Goal: Task Accomplishment & Management: Use online tool/utility

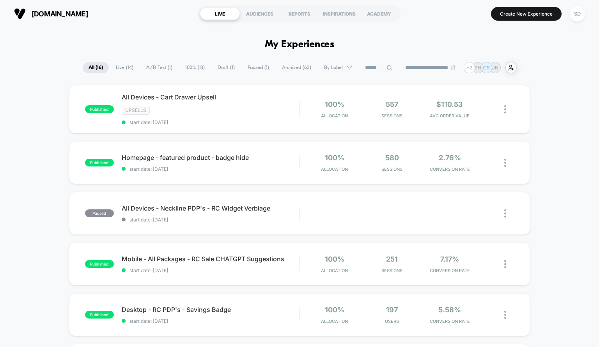
click at [217, 69] on span "Draft ( 1 )" at bounding box center [226, 67] width 29 height 11
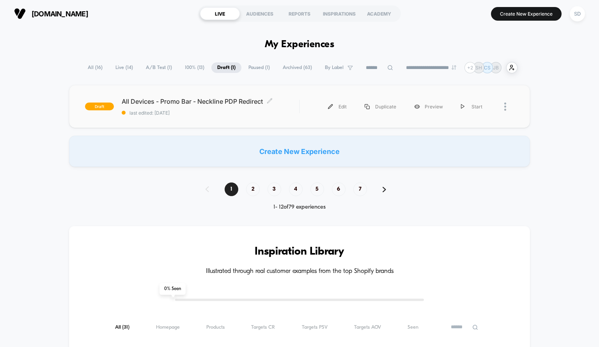
click at [232, 108] on div "All Devices - Promo Bar - Neckline PDP Redirect Click to edit experience detail…" at bounding box center [211, 107] width 178 height 18
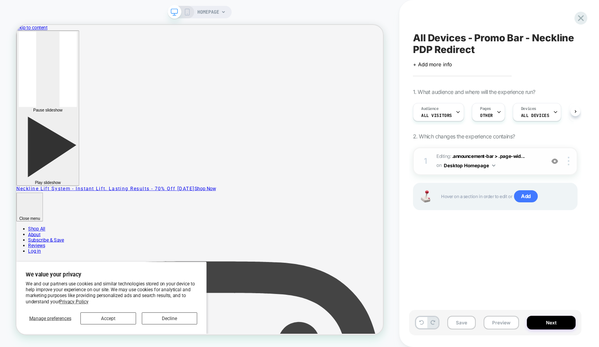
click at [506, 171] on div "1 Editing : .announcement-bar > .page-wid... .announcement-bar > .page-width on…" at bounding box center [495, 161] width 165 height 28
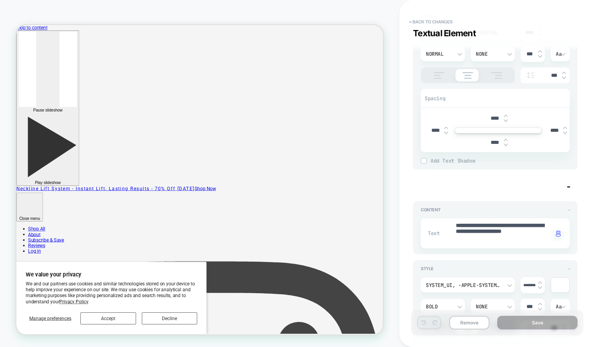
scroll to position [411, 0]
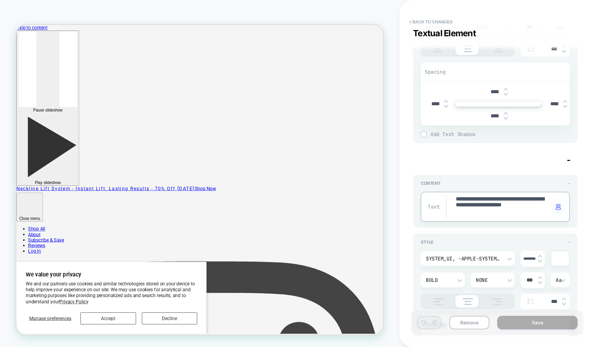
drag, startPoint x: 491, startPoint y: 213, endPoint x: 448, endPoint y: 192, distance: 48.0
type textarea "*"
click at [429, 19] on button "< Back to changes" at bounding box center [431, 22] width 52 height 12
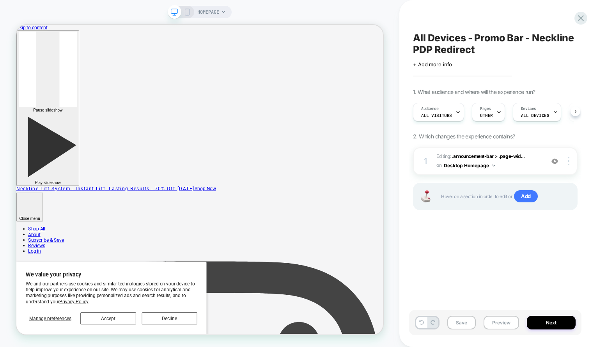
click at [188, 11] on icon at bounding box center [187, 12] width 7 height 7
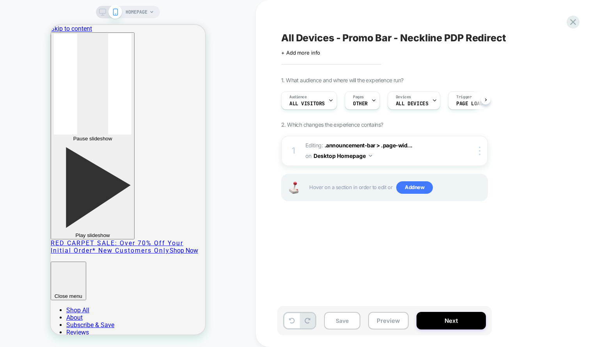
click at [104, 15] on rect at bounding box center [103, 15] width 4 height 0
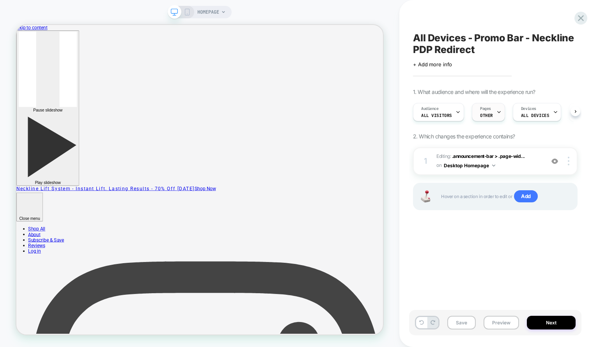
click at [492, 118] on div "Pages OTHER" at bounding box center [487, 112] width 28 height 18
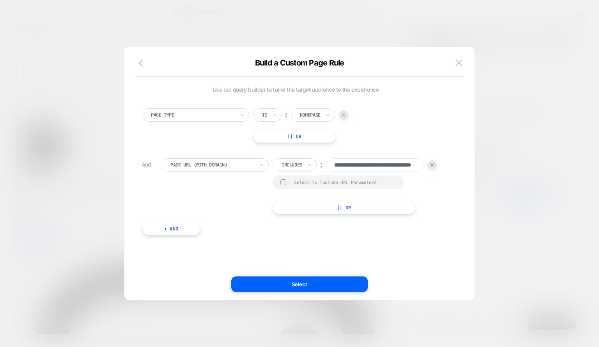
scroll to position [0, 46]
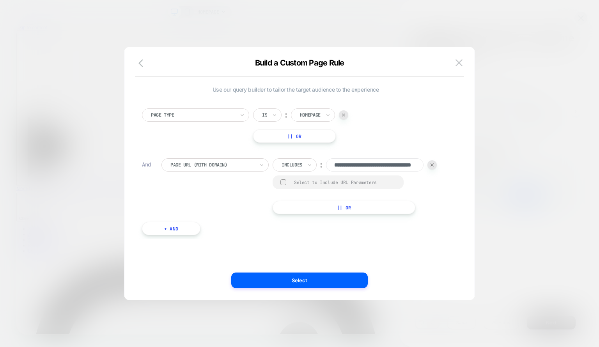
click at [344, 117] on div at bounding box center [343, 114] width 9 height 9
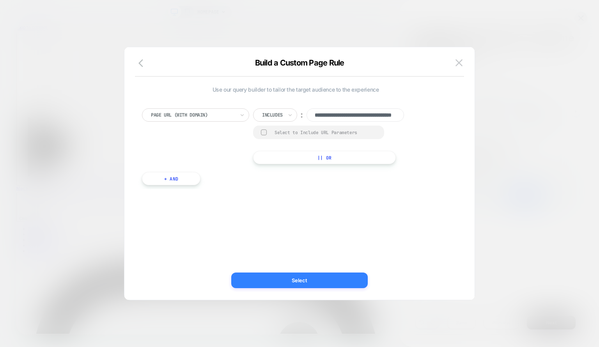
click at [308, 279] on button "Select" at bounding box center [299, 281] width 137 height 16
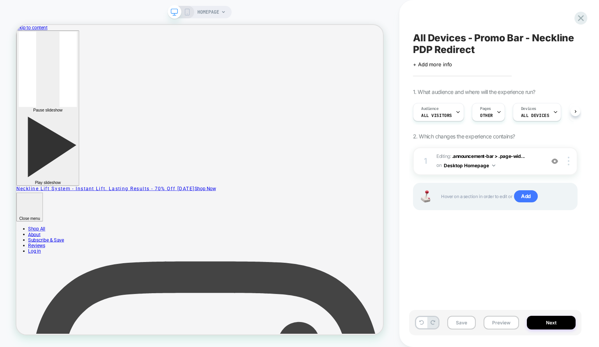
click at [208, 12] on span "HOMEPAGE" at bounding box center [208, 12] width 22 height 12
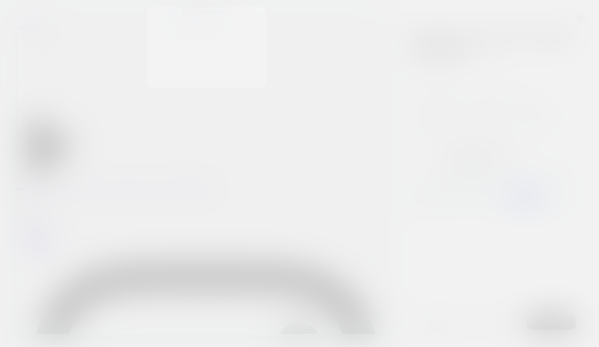
click at [208, 12] on div "Select page for quick preview Homepage [URL][DOMAIN_NAME] Genucel Spa Box [beau…" at bounding box center [206, 48] width 120 height 82
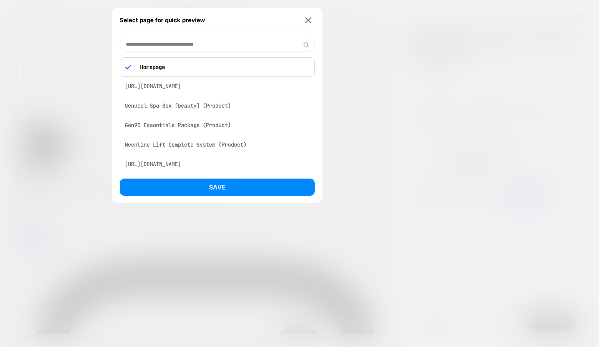
click at [223, 69] on p "Homepage" at bounding box center [222, 67] width 173 height 7
click at [212, 44] on input at bounding box center [217, 45] width 195 height 14
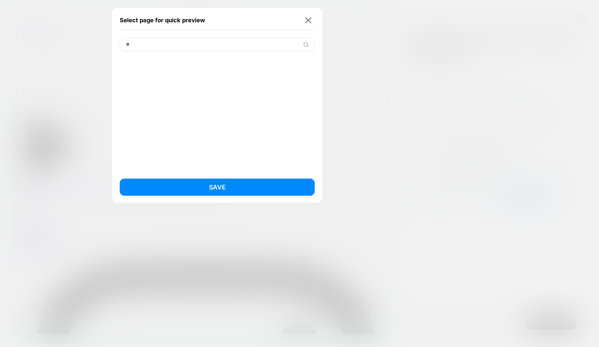
type input "*"
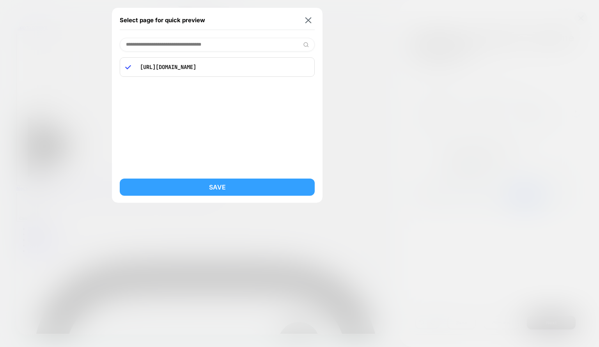
type input "**********"
click at [215, 186] on button "Save" at bounding box center [217, 187] width 195 height 17
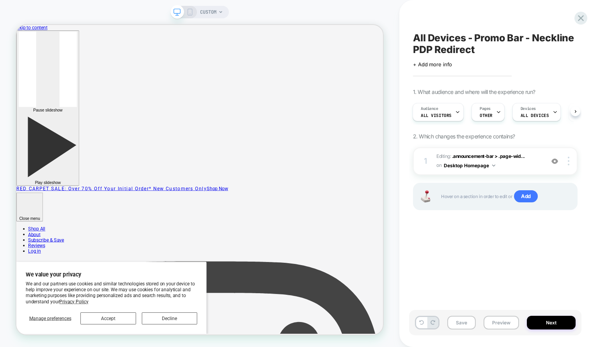
scroll to position [0, 0]
click at [567, 162] on div at bounding box center [570, 161] width 15 height 9
click at [538, 162] on div "Delete" at bounding box center [522, 161] width 69 height 21
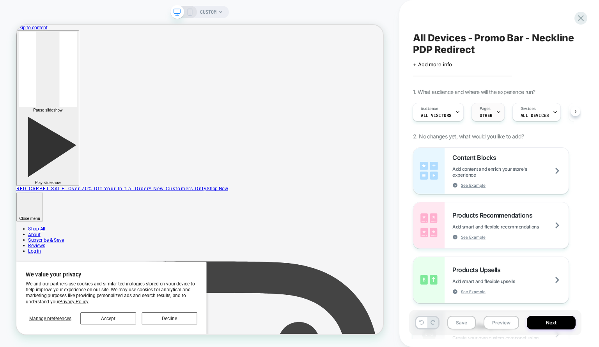
click at [483, 113] on span "OTHER" at bounding box center [486, 115] width 13 height 5
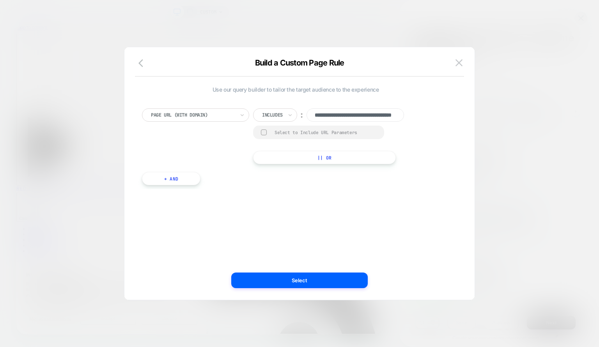
scroll to position [0, 46]
click at [295, 279] on button "Select" at bounding box center [299, 281] width 137 height 16
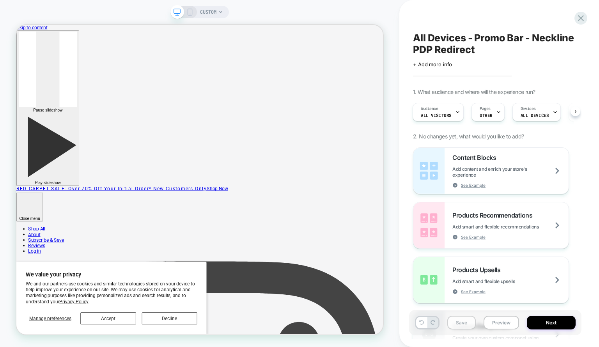
click at [463, 321] on button "Save" at bounding box center [462, 323] width 28 height 14
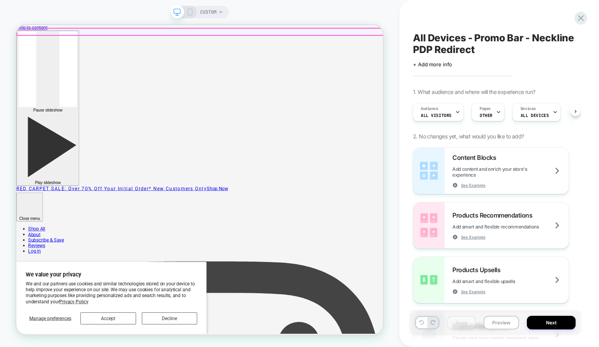
click at [270, 240] on span "RED CARPET SALE: Over 70% Off Your Initial Order* New customers Only" at bounding box center [143, 243] width 254 height 7
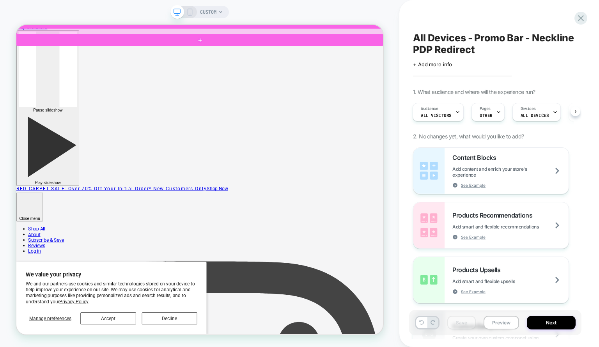
click at [264, 34] on div at bounding box center [262, 34] width 490 height 9
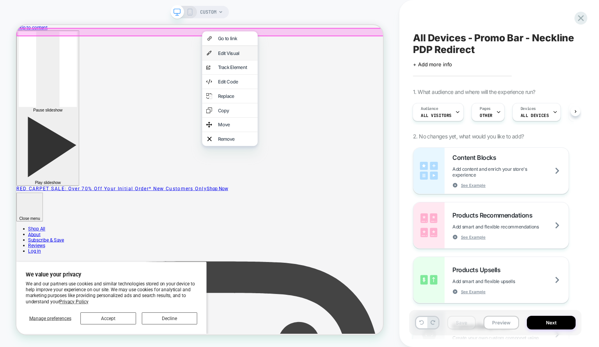
click at [290, 63] on div "Edit Visual" at bounding box center [309, 63] width 48 height 8
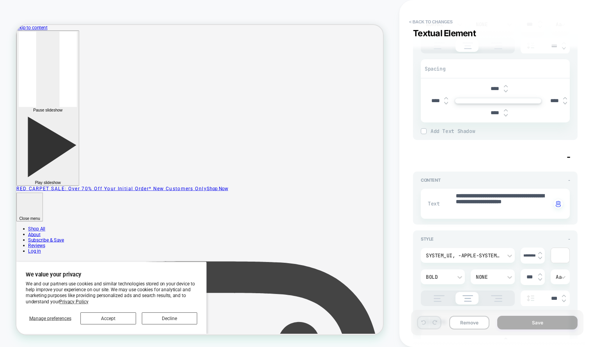
scroll to position [428, 0]
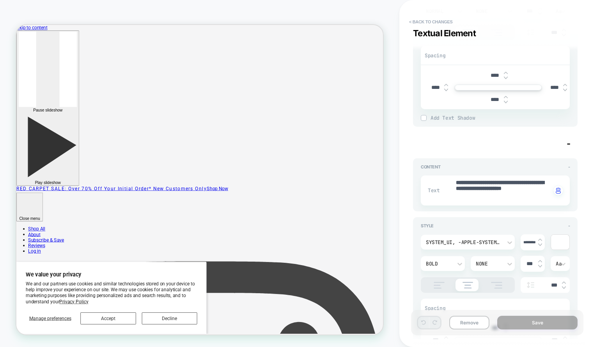
type textarea "*"
drag, startPoint x: 508, startPoint y: 196, endPoint x: 442, endPoint y: 167, distance: 72.1
paste textarea
type textarea "**********"
click at [442, 167] on div "Content -" at bounding box center [495, 166] width 149 height 5
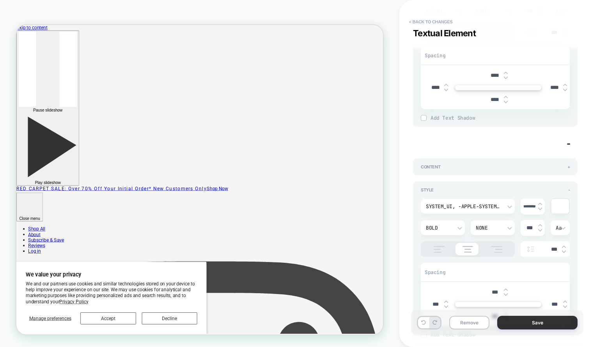
click at [531, 323] on button "Save" at bounding box center [537, 323] width 80 height 14
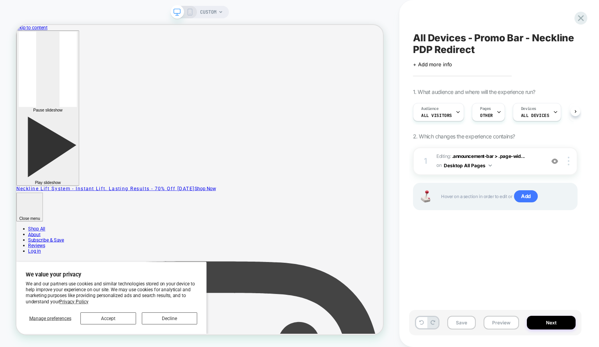
scroll to position [0, 0]
click at [458, 320] on button "Save" at bounding box center [462, 323] width 28 height 14
click at [191, 11] on icon at bounding box center [190, 12] width 7 height 7
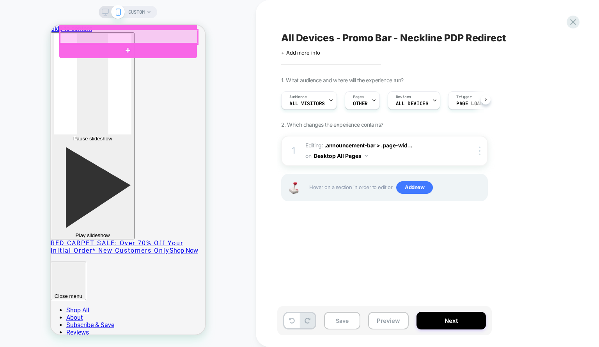
click at [150, 39] on div at bounding box center [129, 37] width 138 height 14
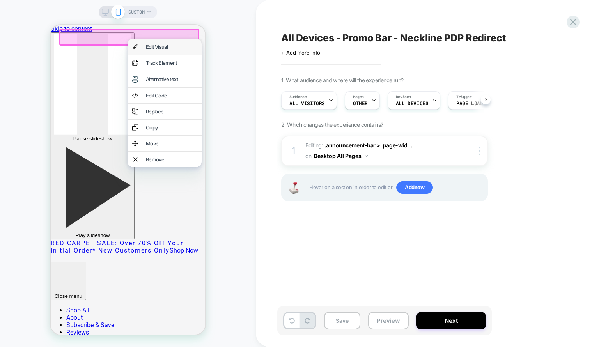
click at [152, 45] on div "Edit Visual" at bounding box center [171, 47] width 51 height 6
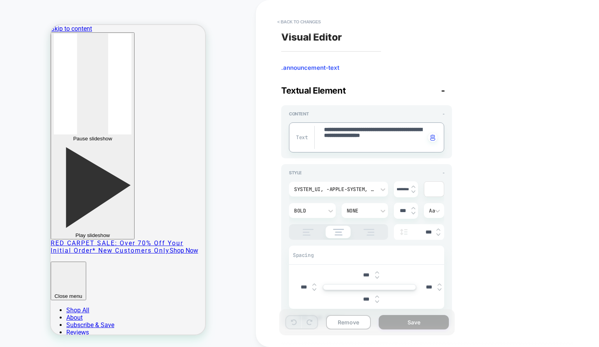
drag, startPoint x: 373, startPoint y: 149, endPoint x: 312, endPoint y: 122, distance: 66.6
paste textarea
type textarea "*"
type textarea "**********"
click at [312, 122] on div "**********" at bounding box center [366, 135] width 155 height 36
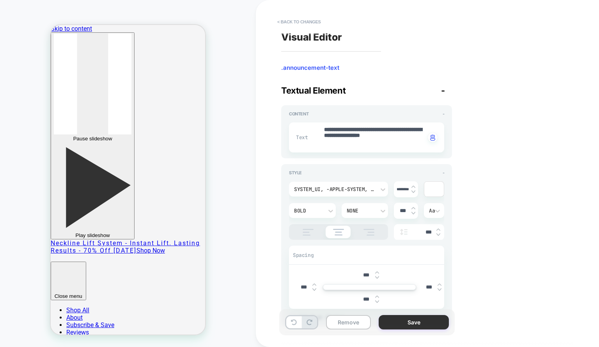
click at [423, 321] on button "Save" at bounding box center [414, 322] width 70 height 14
type textarea "*"
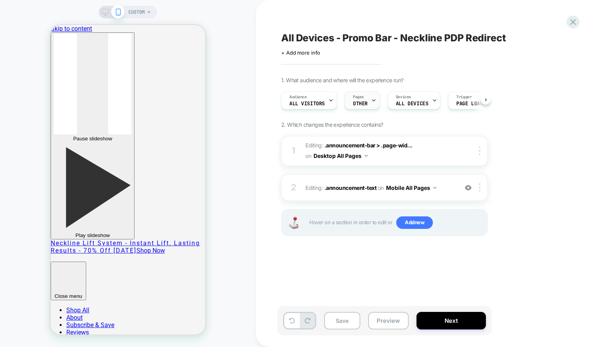
click at [371, 103] on div at bounding box center [373, 101] width 5 height 18
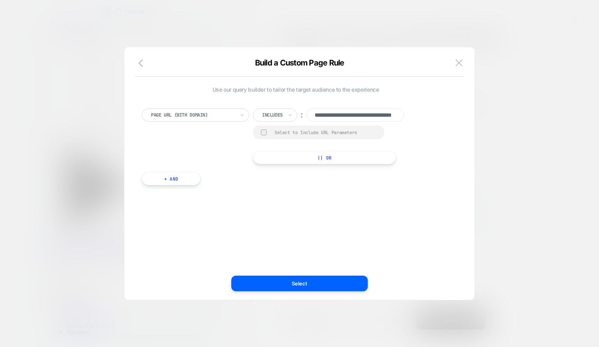
scroll to position [0, 46]
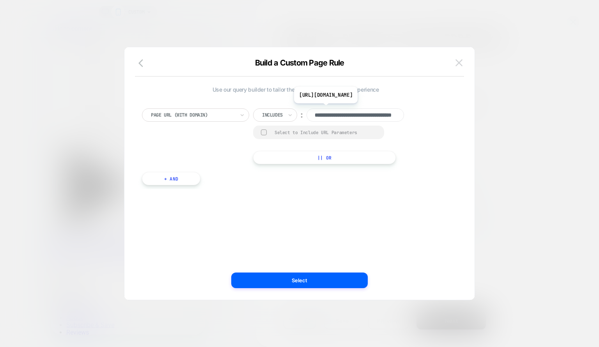
click at [459, 64] on img at bounding box center [459, 62] width 7 height 7
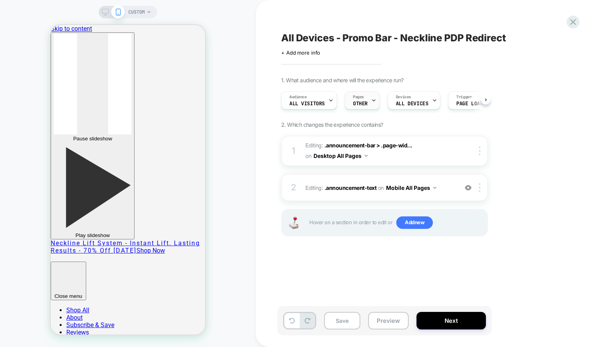
click at [368, 102] on div "Pages OTHER" at bounding box center [360, 101] width 30 height 18
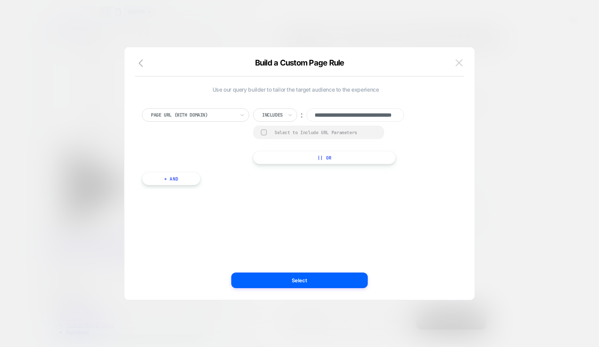
scroll to position [0, 46]
click at [460, 59] on img at bounding box center [459, 62] width 7 height 7
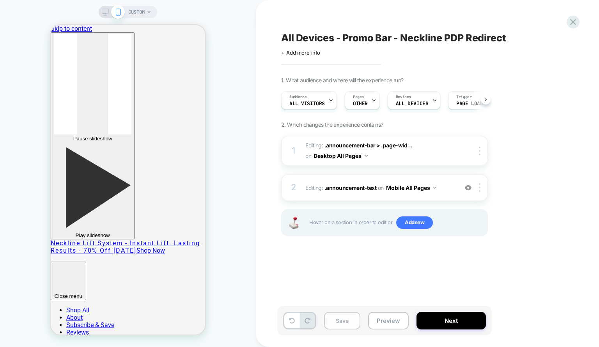
click at [338, 320] on button "Save" at bounding box center [342, 321] width 36 height 18
click at [432, 321] on button "Next" at bounding box center [451, 321] width 69 height 18
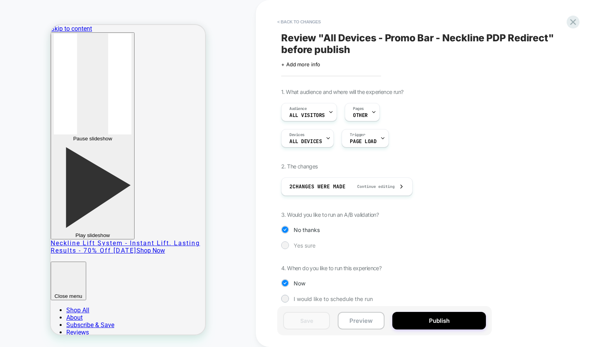
click at [289, 247] on div at bounding box center [285, 246] width 8 height 8
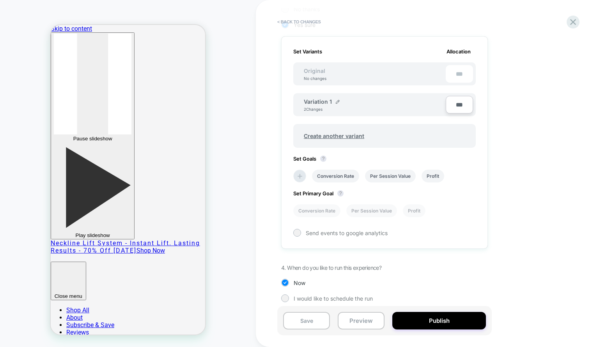
scroll to position [225, 0]
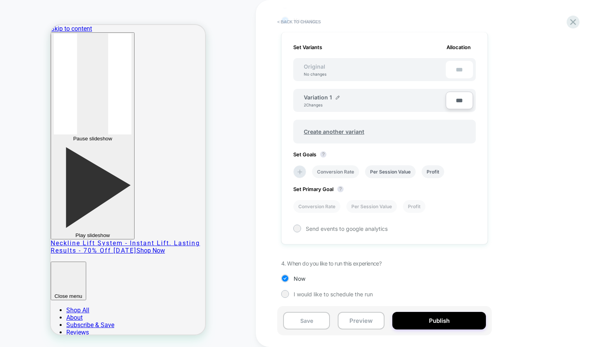
click at [339, 170] on li "Conversion Rate" at bounding box center [335, 171] width 47 height 13
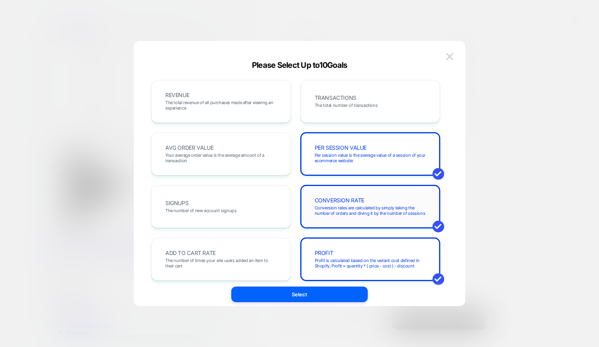
click at [409, 201] on div "CONVERSION RATE Conversion rates are calculated by simply taking the number of …" at bounding box center [370, 207] width 123 height 27
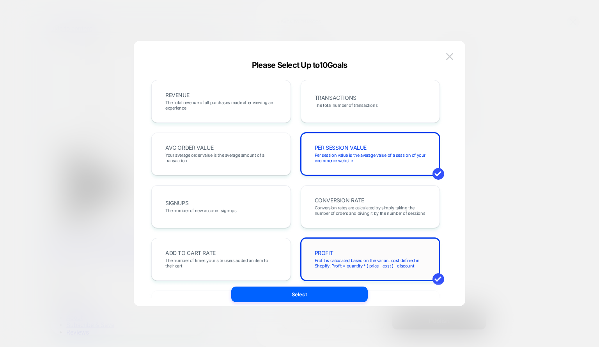
click at [370, 256] on div "PROFIT Profit is calculated based on the variant cost defined in Shopify, Profi…" at bounding box center [370, 259] width 123 height 27
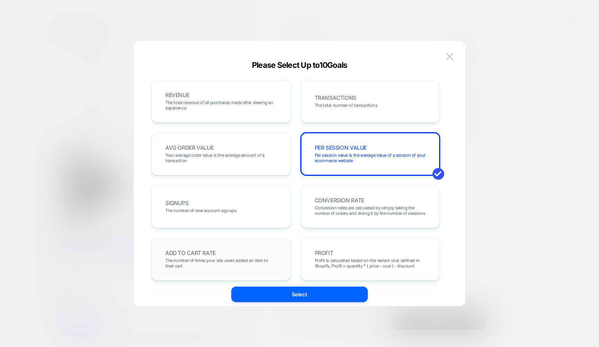
click at [206, 258] on span "The number of times your site users added an item to their cart" at bounding box center [221, 263] width 112 height 11
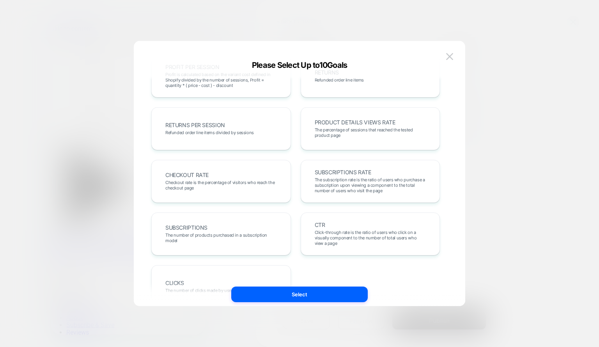
scroll to position [269, 0]
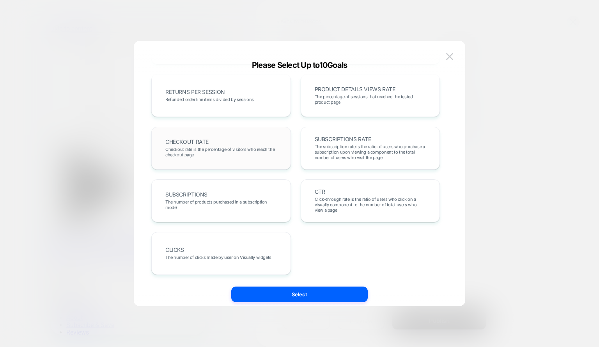
click at [207, 141] on span "CHECKOUT RATE" at bounding box center [186, 141] width 43 height 5
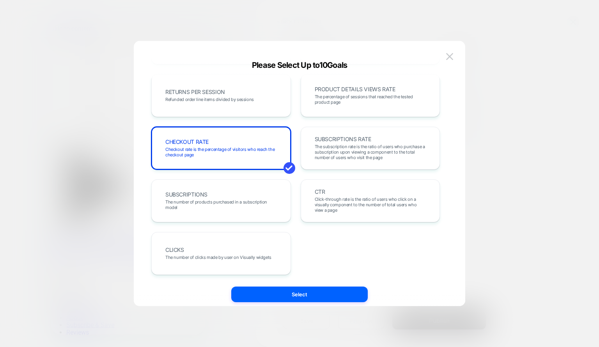
drag, startPoint x: 294, startPoint y: 289, endPoint x: 278, endPoint y: 295, distance: 17.2
click at [278, 295] on button "Select" at bounding box center [299, 295] width 137 height 16
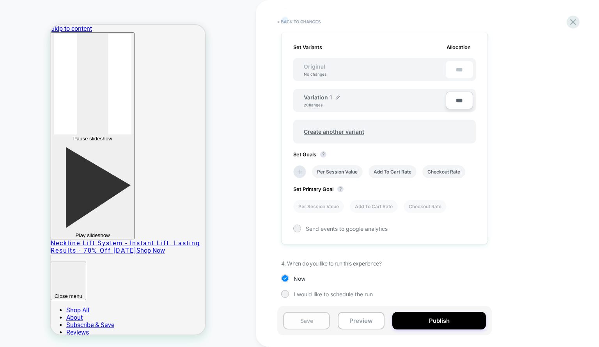
click at [314, 322] on button "Save" at bounding box center [306, 321] width 47 height 18
click at [434, 318] on button "Publish" at bounding box center [440, 321] width 94 height 18
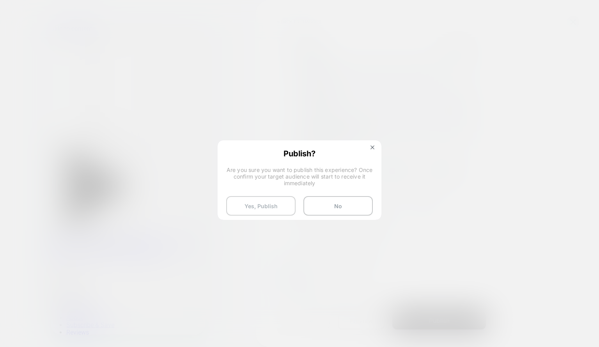
click at [276, 202] on button "Yes, Publish" at bounding box center [260, 206] width 69 height 20
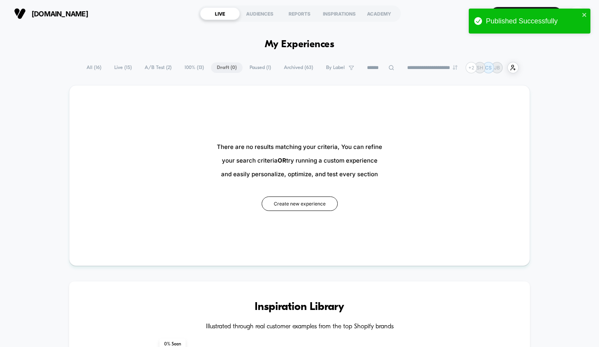
click at [91, 65] on span "All ( 16 )" at bounding box center [94, 67] width 27 height 11
